Goal: Contribute content: Add original content to the website for others to see

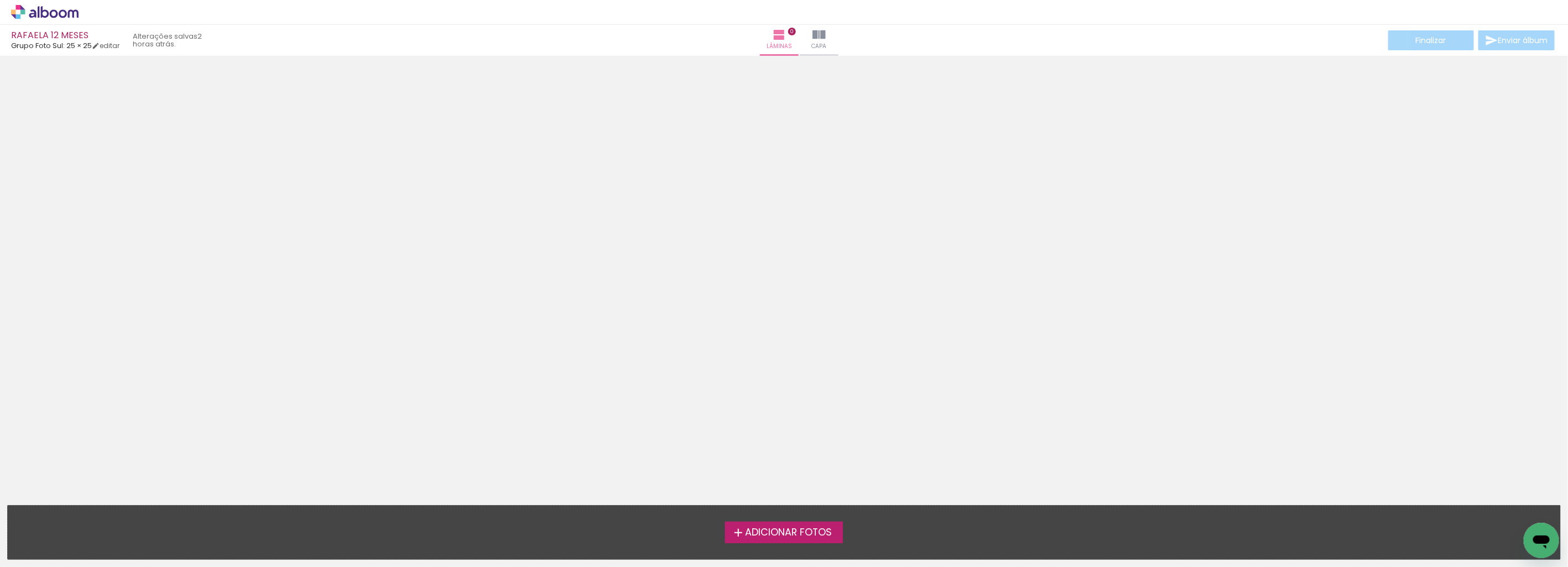
click at [782, 532] on span "Adicionar Fotos" at bounding box center [788, 533] width 87 height 10
click at [0, 0] on input "file" at bounding box center [0, 0] width 0 height 0
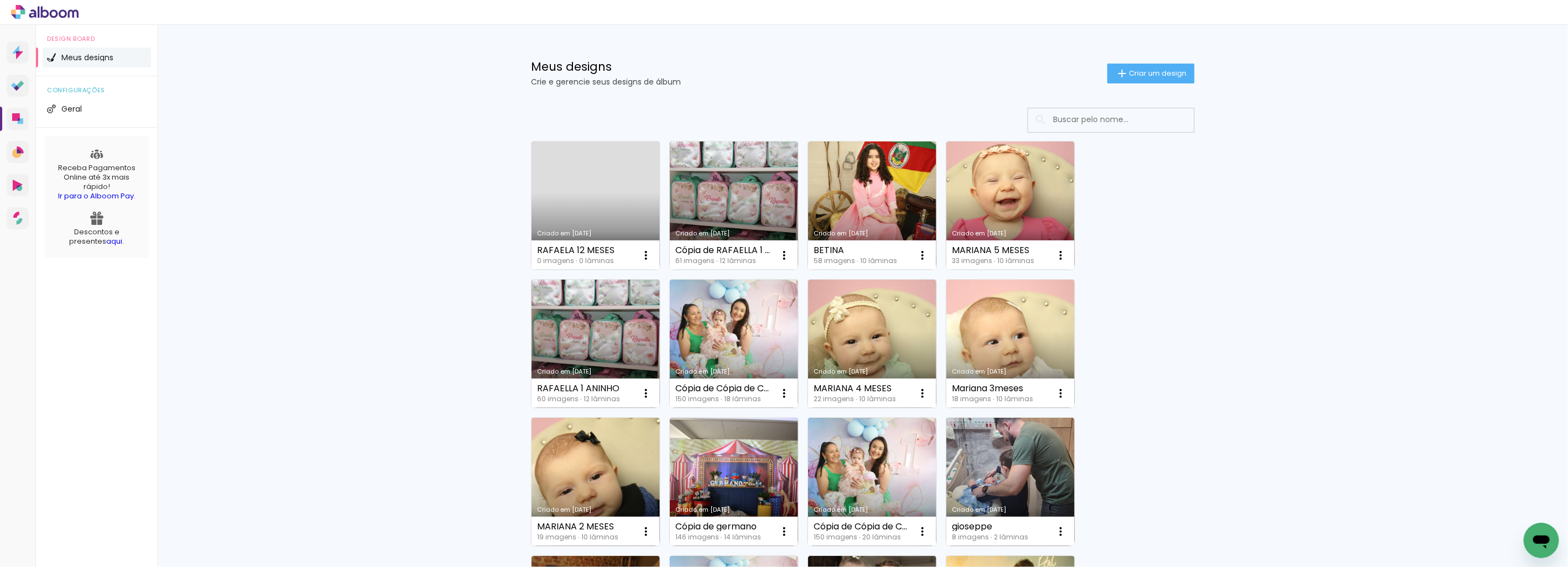
click at [584, 198] on link "Criado em [DATE]" at bounding box center [595, 205] width 128 height 128
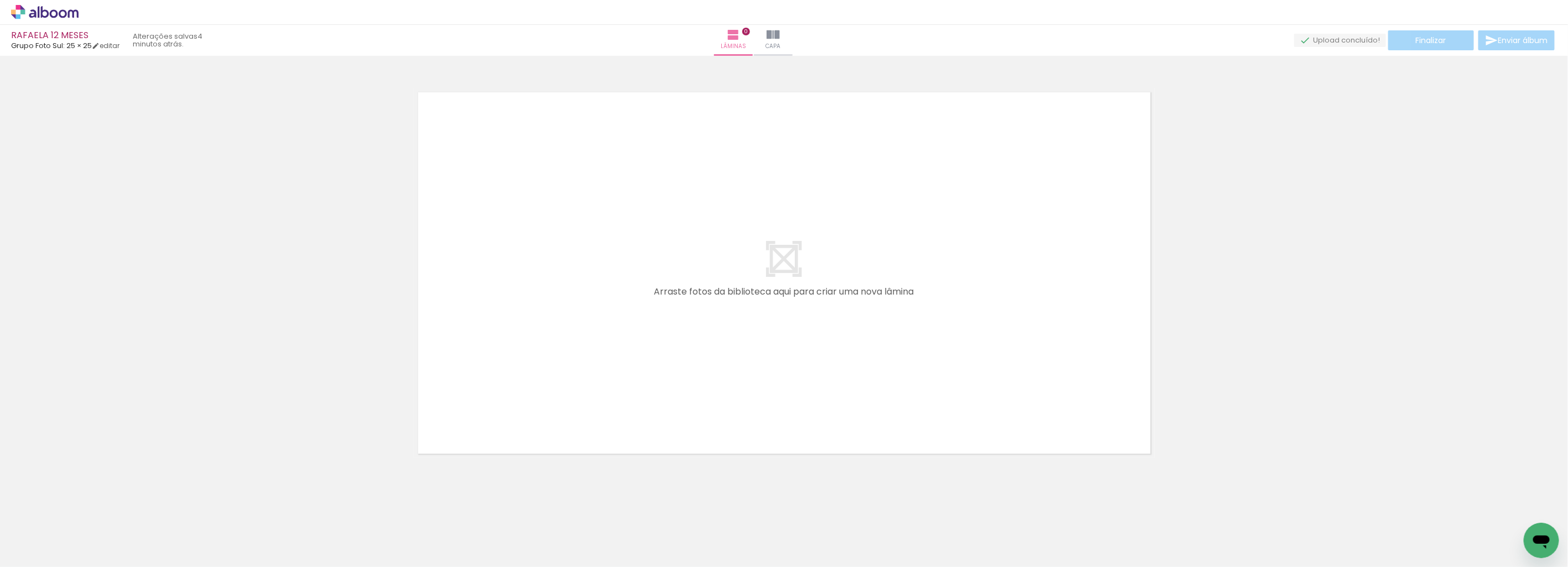
click at [195, 383] on div at bounding box center [784, 259] width 1568 height 399
click at [45, 537] on input "Todas as fotos" at bounding box center [31, 534] width 42 height 9
click at [46, 536] on div at bounding box center [36, 531] width 57 height 19
click at [71, 41] on span "Grupo Foto Sul: 25 × 25" at bounding box center [52, 46] width 81 height 11
click at [53, 9] on icon at bounding box center [54, 13] width 9 height 9
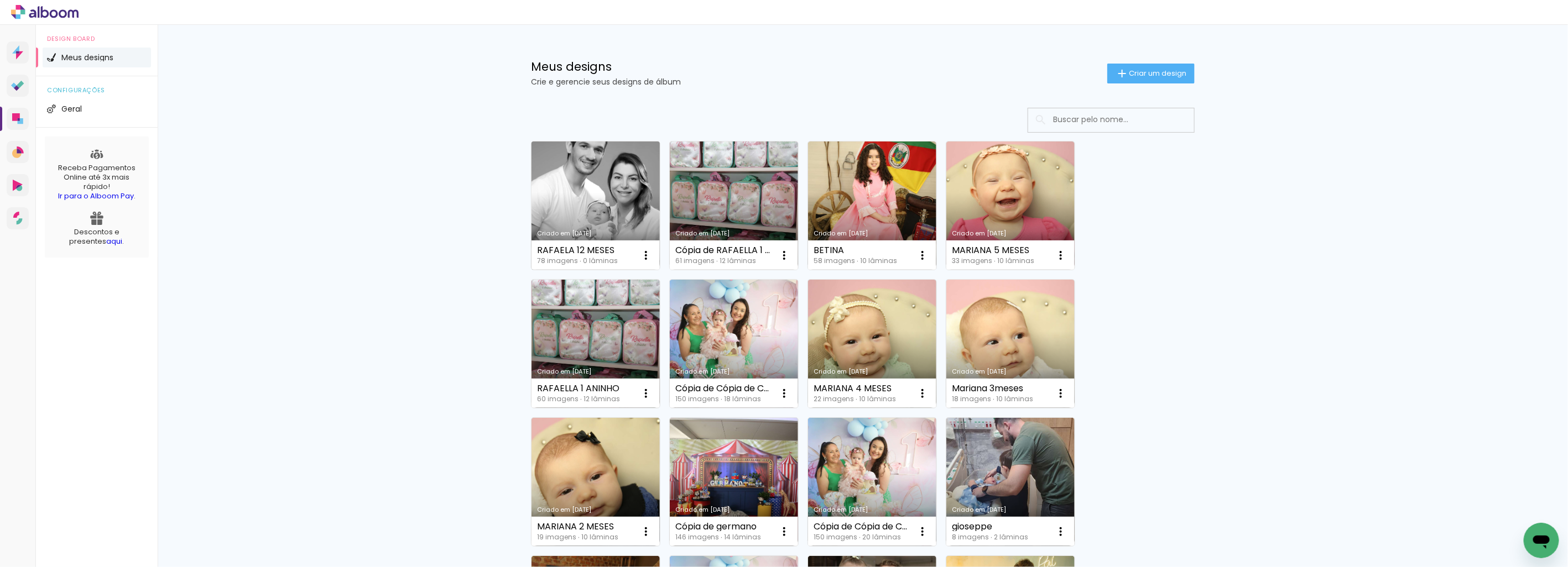
click at [580, 178] on link "Criado em [DATE]" at bounding box center [595, 205] width 128 height 128
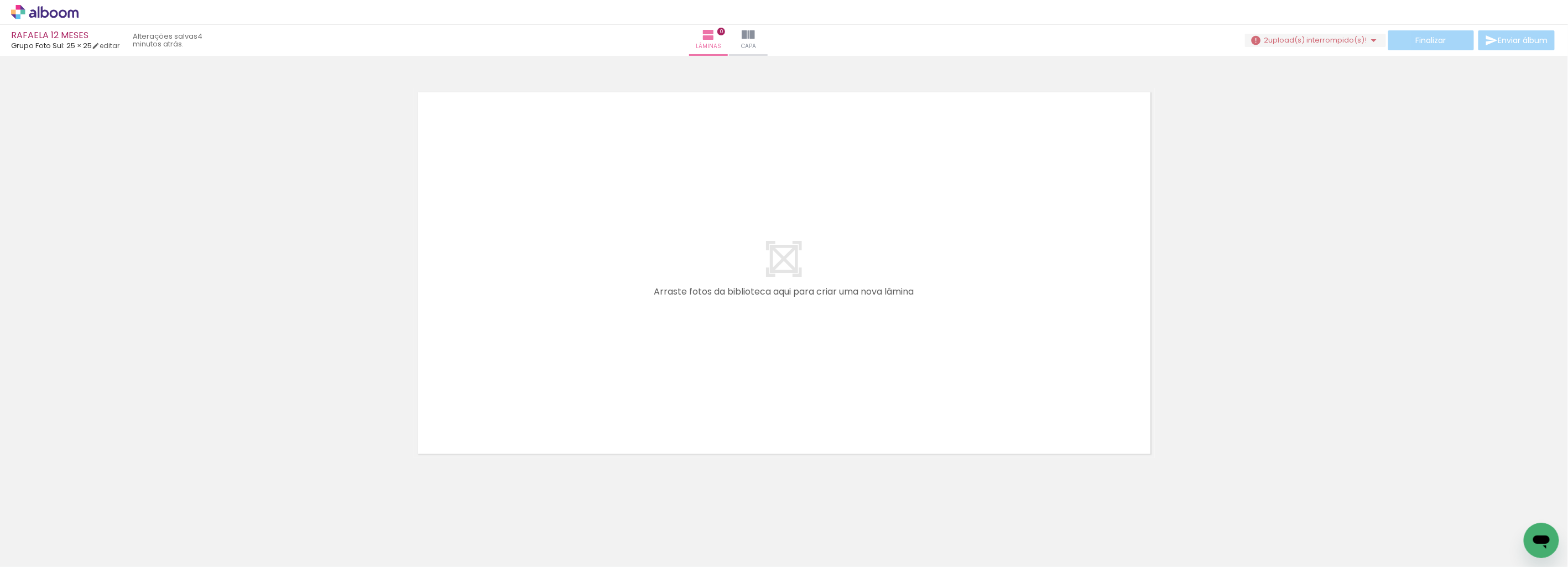
click at [39, 15] on icon at bounding box center [38, 12] width 2 height 12
